Goal: Task Accomplishment & Management: Use online tool/utility

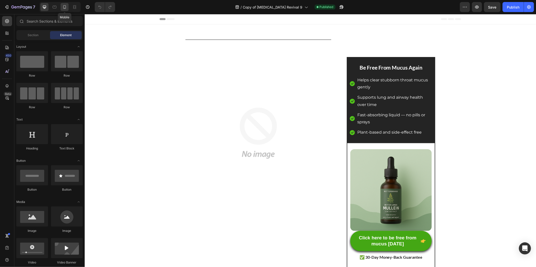
click at [64, 7] on icon at bounding box center [64, 7] width 5 height 5
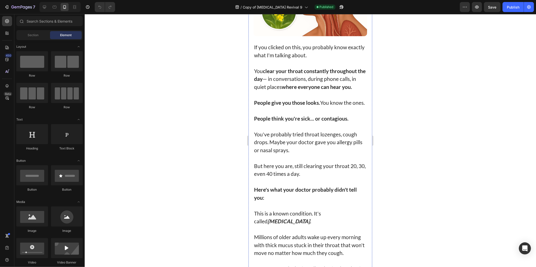
scroll to position [251, 0]
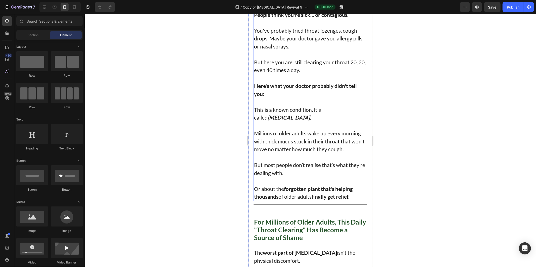
click at [299, 173] on p "But most people don’t realise that’s what they’re dealing with." at bounding box center [310, 169] width 113 height 16
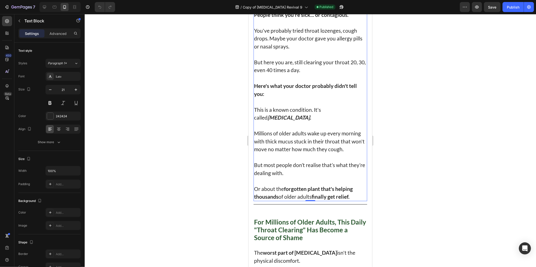
click at [292, 129] on p at bounding box center [310, 125] width 113 height 8
click at [283, 147] on p "Millions of older adults wake up every morning with thick mucus stuck in their …" at bounding box center [310, 141] width 113 height 24
click at [269, 153] on p "Millions of older adults wake up every morning with thick mucus stuck in their …" at bounding box center [310, 141] width 113 height 24
click at [489, 61] on div at bounding box center [310, 140] width 451 height 253
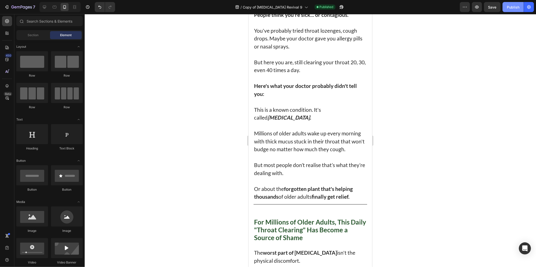
click at [503, 7] on button "Publish" at bounding box center [512, 7] width 21 height 10
